Goal: Navigation & Orientation: Find specific page/section

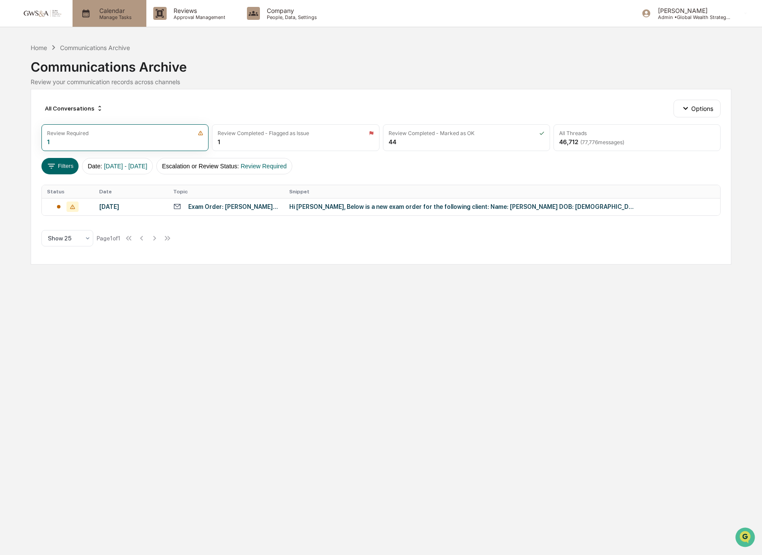
click at [106, 13] on p "Calendar" at bounding box center [114, 10] width 44 height 7
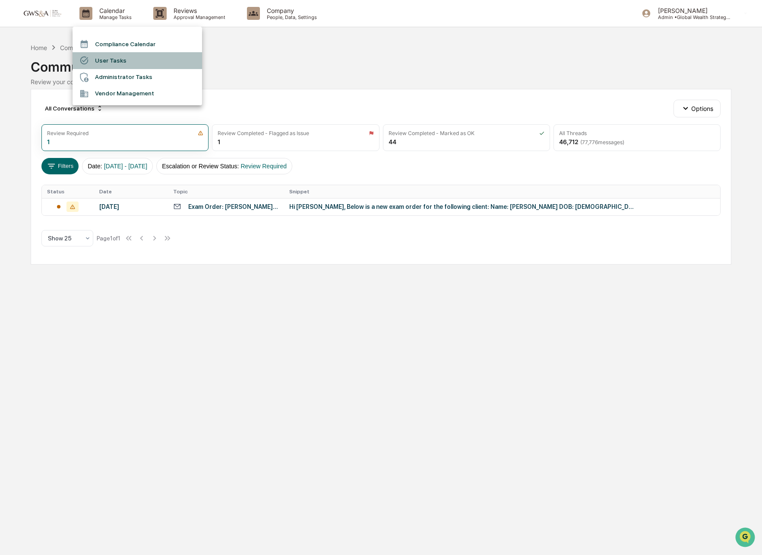
click at [116, 57] on li "User Tasks" at bounding box center [137, 60] width 129 height 16
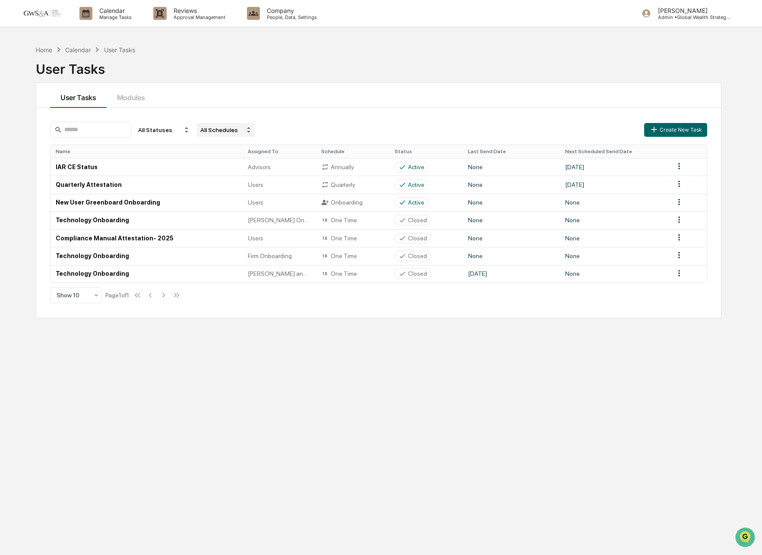
click at [225, 128] on div "All Schedules" at bounding box center [226, 130] width 59 height 14
click at [164, 119] on div "All Statuses All Schedules Create New Task Name Assigned To Schedule Status Las…" at bounding box center [378, 213] width 685 height 210
click at [164, 130] on div "All Statuses" at bounding box center [164, 130] width 59 height 14
click at [130, 100] on button "Modules" at bounding box center [131, 95] width 49 height 25
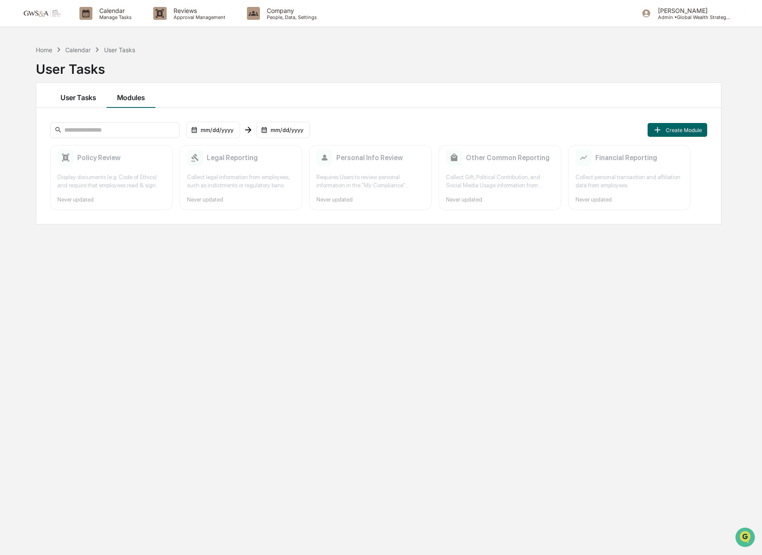
click at [85, 101] on button "User Tasks" at bounding box center [78, 95] width 57 height 25
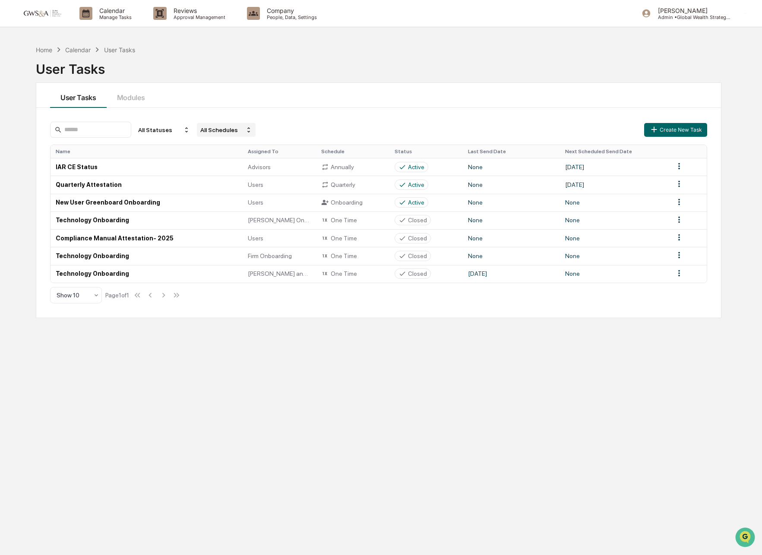
click at [220, 136] on div "All Schedules" at bounding box center [226, 130] width 59 height 14
click at [214, 173] on div "Recurring" at bounding box center [213, 170] width 25 height 7
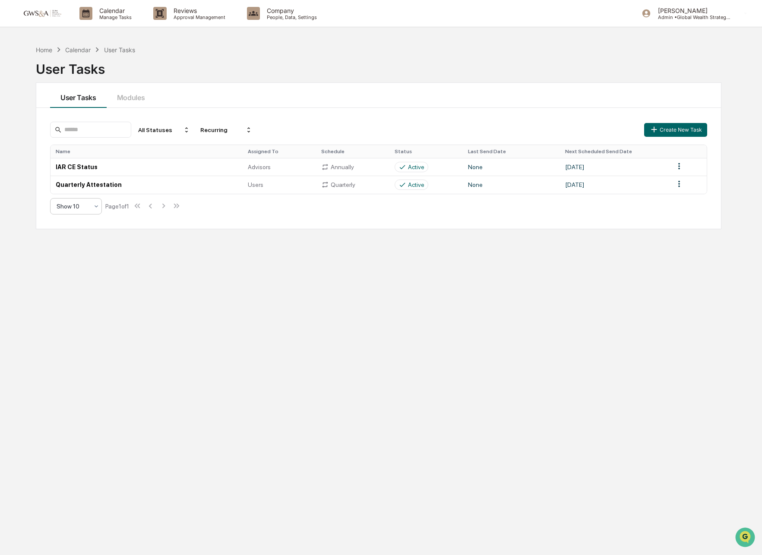
click at [93, 201] on div at bounding box center [96, 207] width 7 height 16
click at [79, 47] on div "Calendar" at bounding box center [77, 49] width 25 height 7
click at [76, 49] on div "Calendar" at bounding box center [77, 49] width 25 height 7
click at [114, 52] on div "User Tasks" at bounding box center [119, 49] width 31 height 7
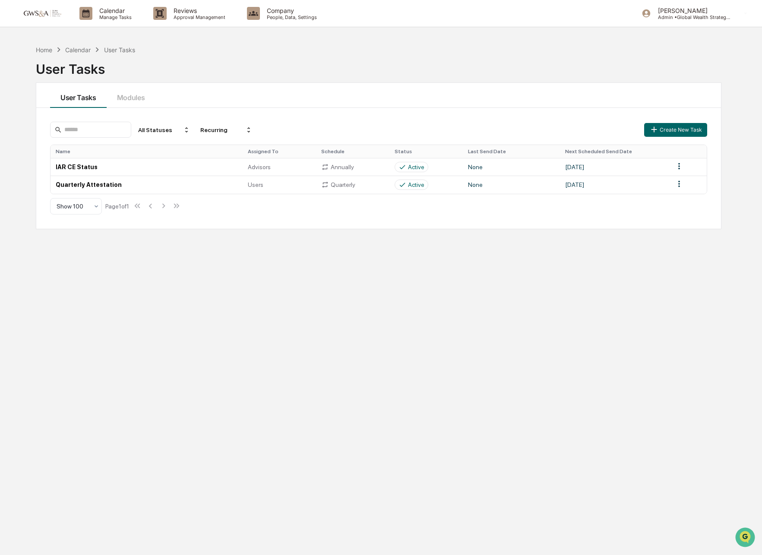
click at [112, 52] on div "User Tasks" at bounding box center [119, 49] width 31 height 7
click at [196, 13] on p "Reviews" at bounding box center [198, 10] width 63 height 7
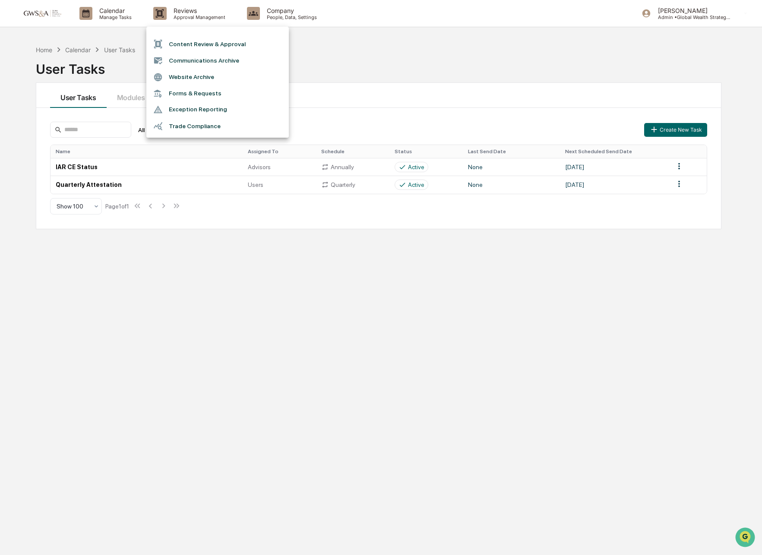
click at [126, 18] on div at bounding box center [381, 277] width 762 height 555
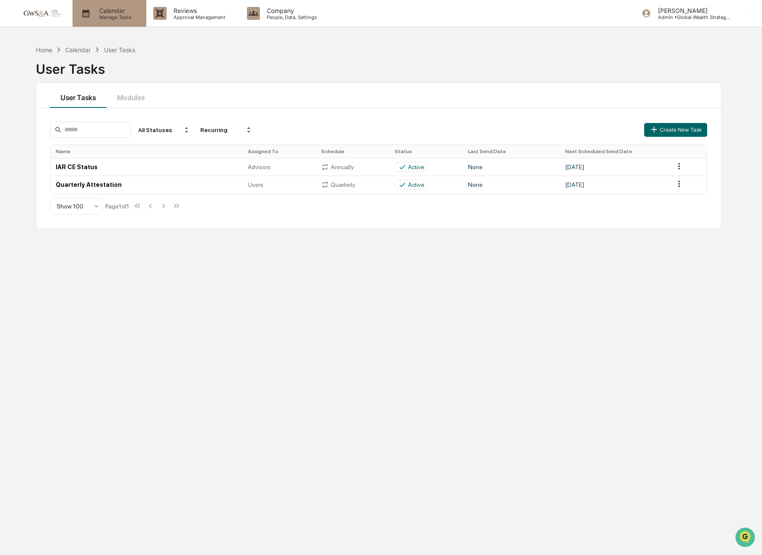
click at [122, 21] on div "Calendar Manage Tasks" at bounding box center [110, 13] width 74 height 27
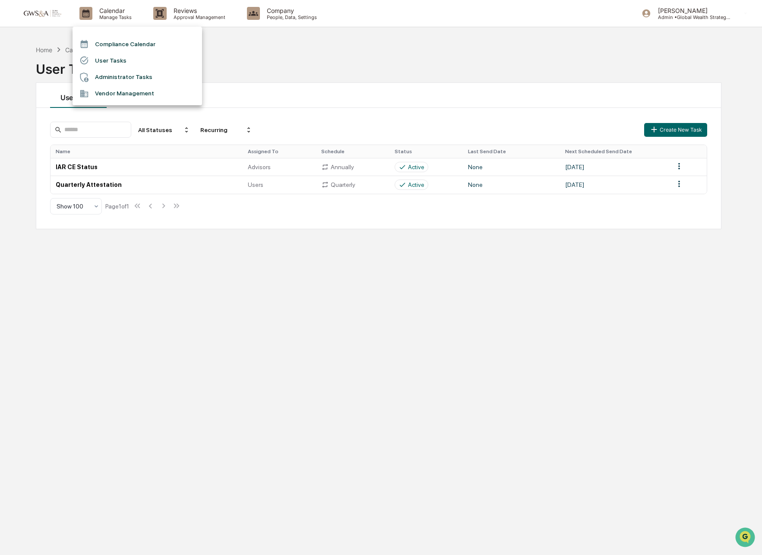
click at [115, 49] on li "Compliance Calendar" at bounding box center [137, 44] width 129 height 16
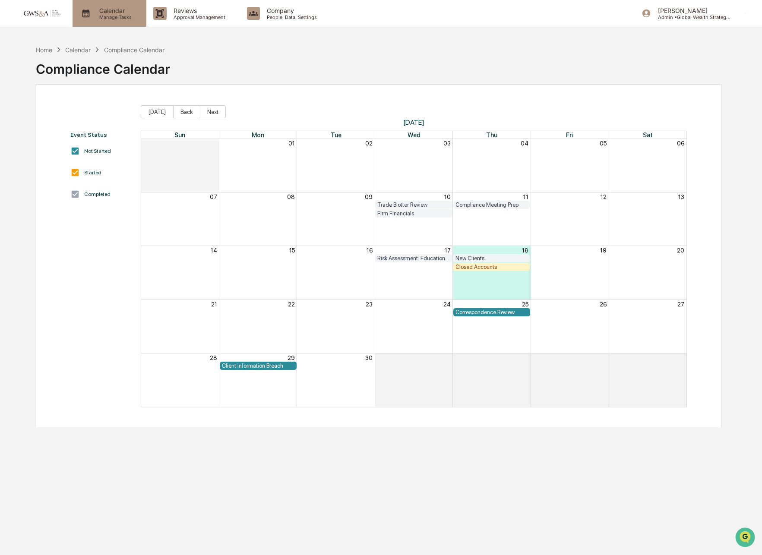
click at [113, 14] on p "Manage Tasks" at bounding box center [114, 17] width 44 height 6
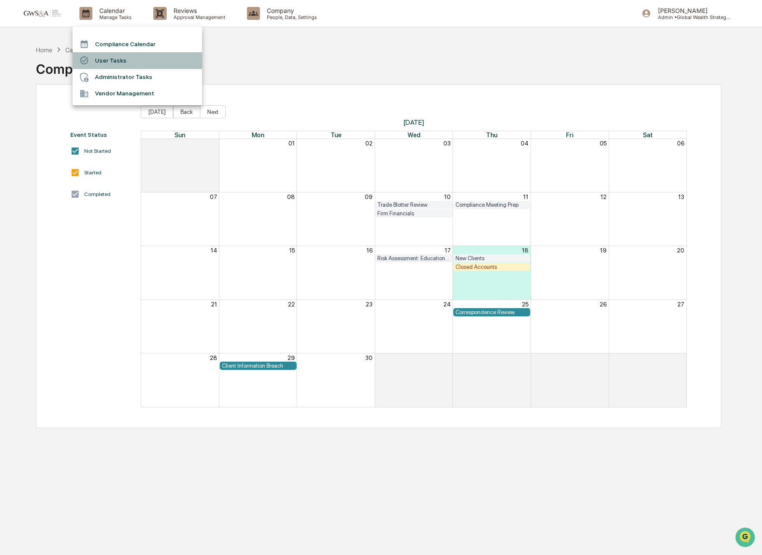
click at [137, 62] on li "User Tasks" at bounding box center [137, 60] width 129 height 16
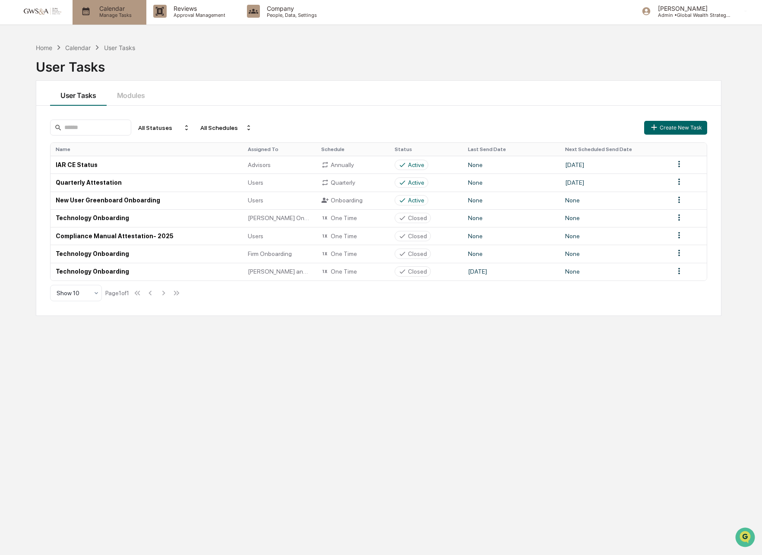
scroll to position [2, 0]
click at [112, 20] on div "Calendar Manage Tasks" at bounding box center [110, 12] width 74 height 27
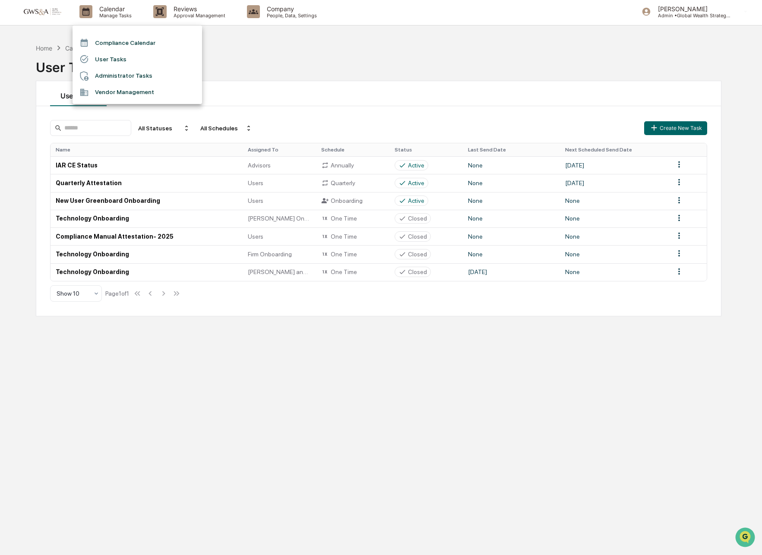
click at [126, 77] on li "Administrator Tasks" at bounding box center [137, 76] width 129 height 16
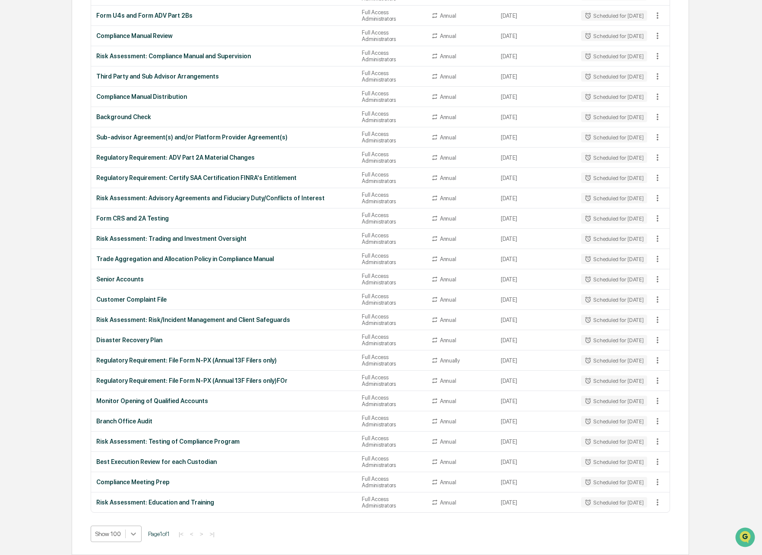
scroll to position [1556, 0]
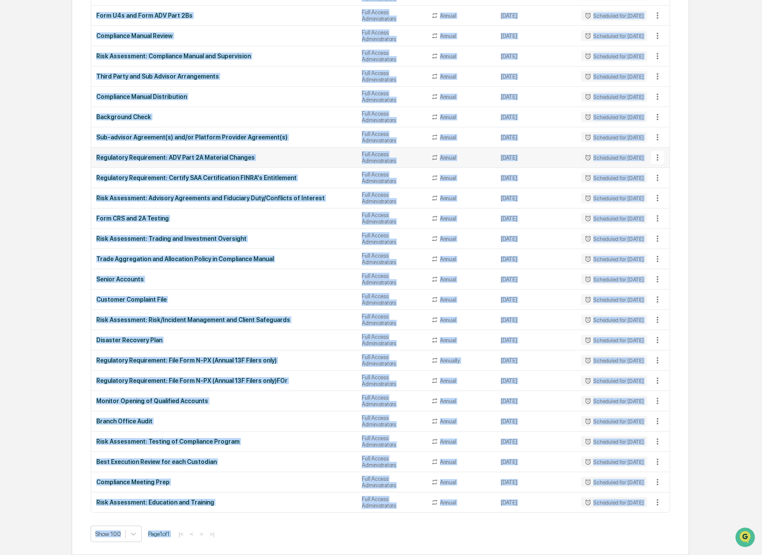
scroll to position [1491, 0]
drag, startPoint x: 94, startPoint y: 65, endPoint x: 643, endPoint y: 512, distance: 708.1
copy tbody "Annual Review of Marketing Practices and Disclosures Full Access Administrators…"
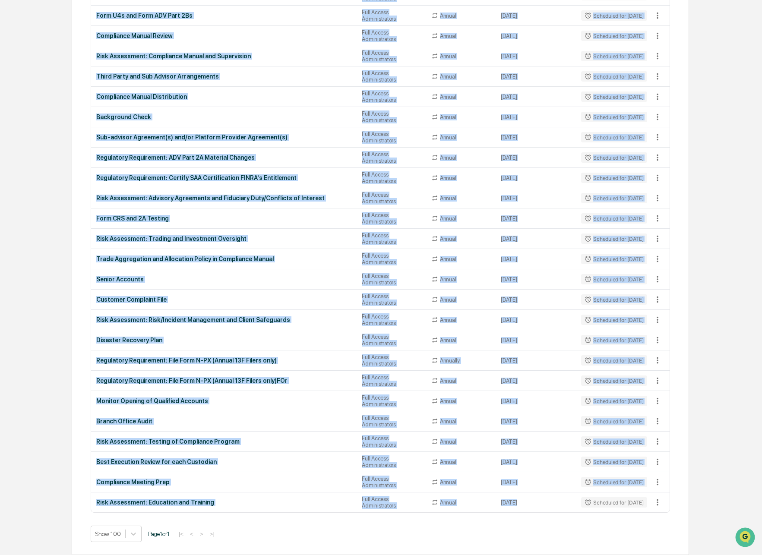
scroll to position [1491, 0]
drag, startPoint x: 110, startPoint y: 300, endPoint x: 607, endPoint y: 506, distance: 537.7
copy tbody "Firm Financials Full Access Administrators Monthly [DATE] In Progress Trade Blo…"
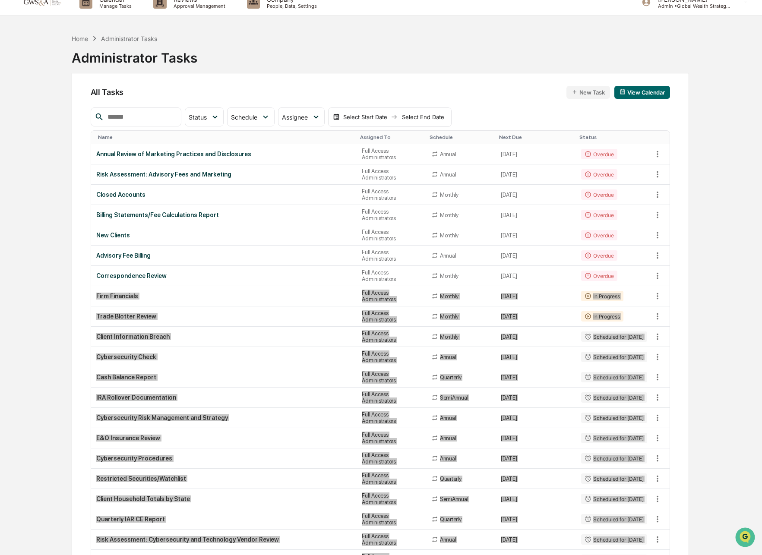
scroll to position [0, 0]
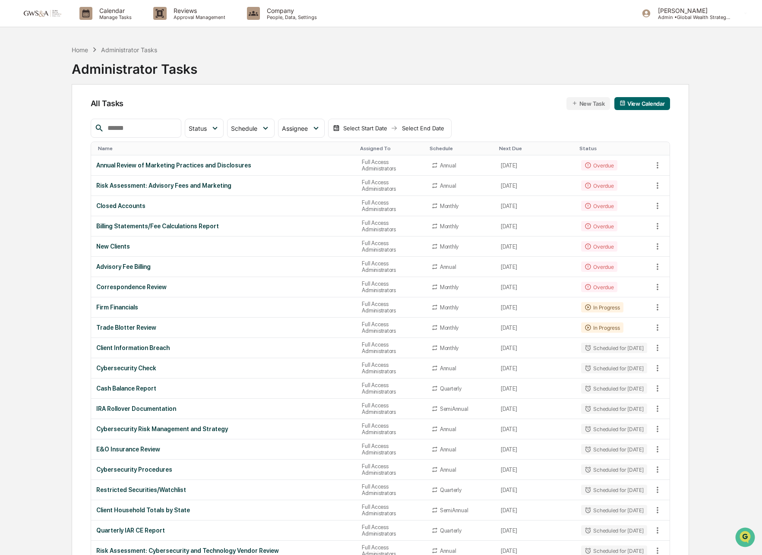
click at [517, 66] on div "Home Administrator Tasks Administrator Tasks" at bounding box center [380, 62] width 617 height 43
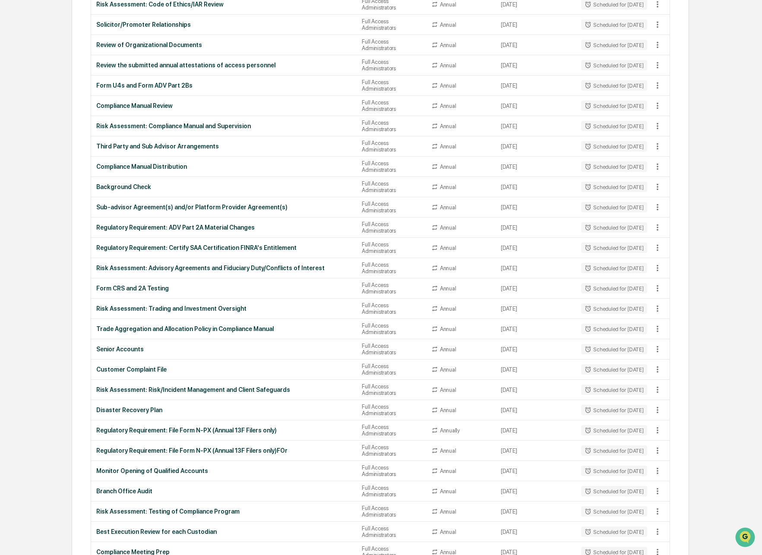
scroll to position [1491, 0]
